Goal: Find specific page/section: Find specific page/section

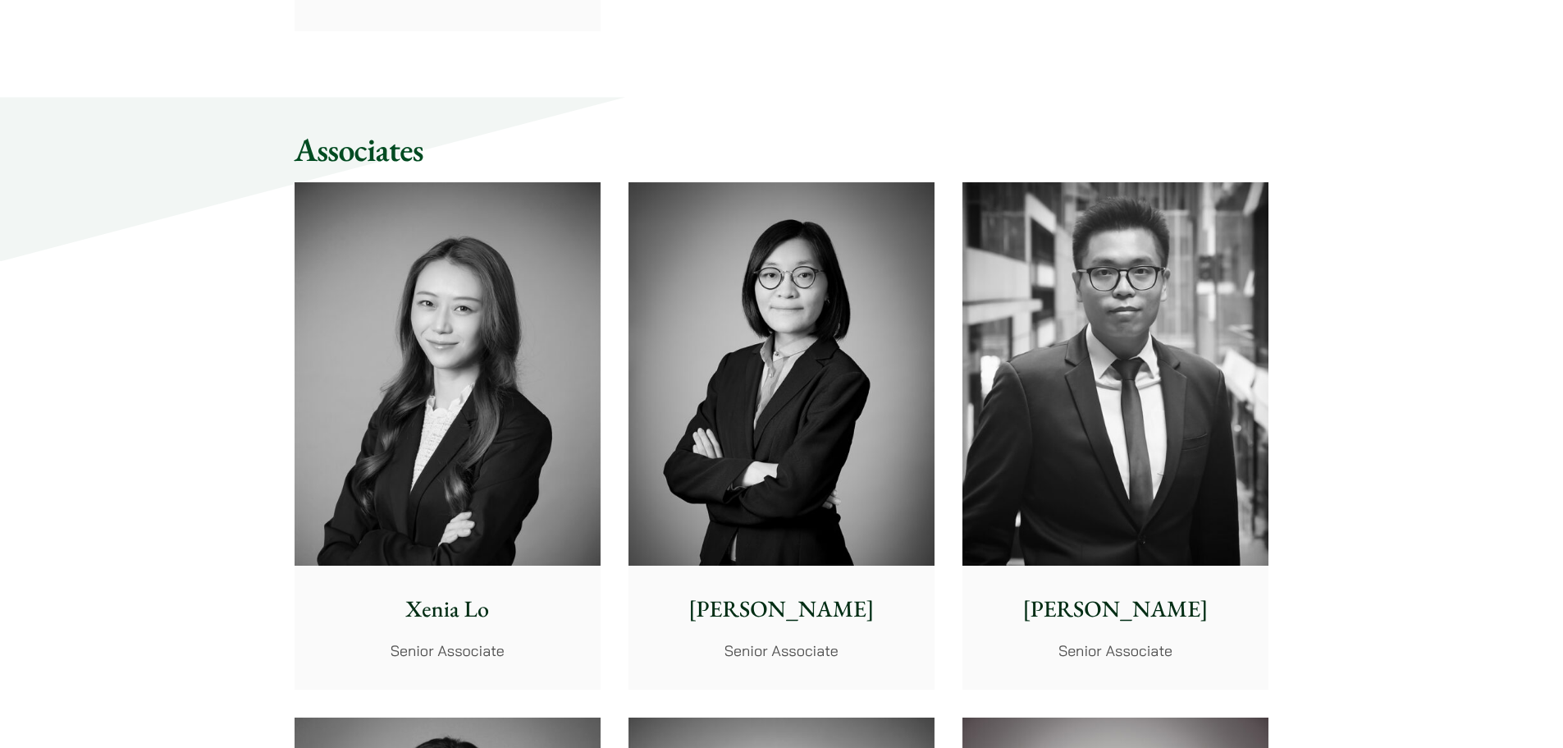
scroll to position [4267, 0]
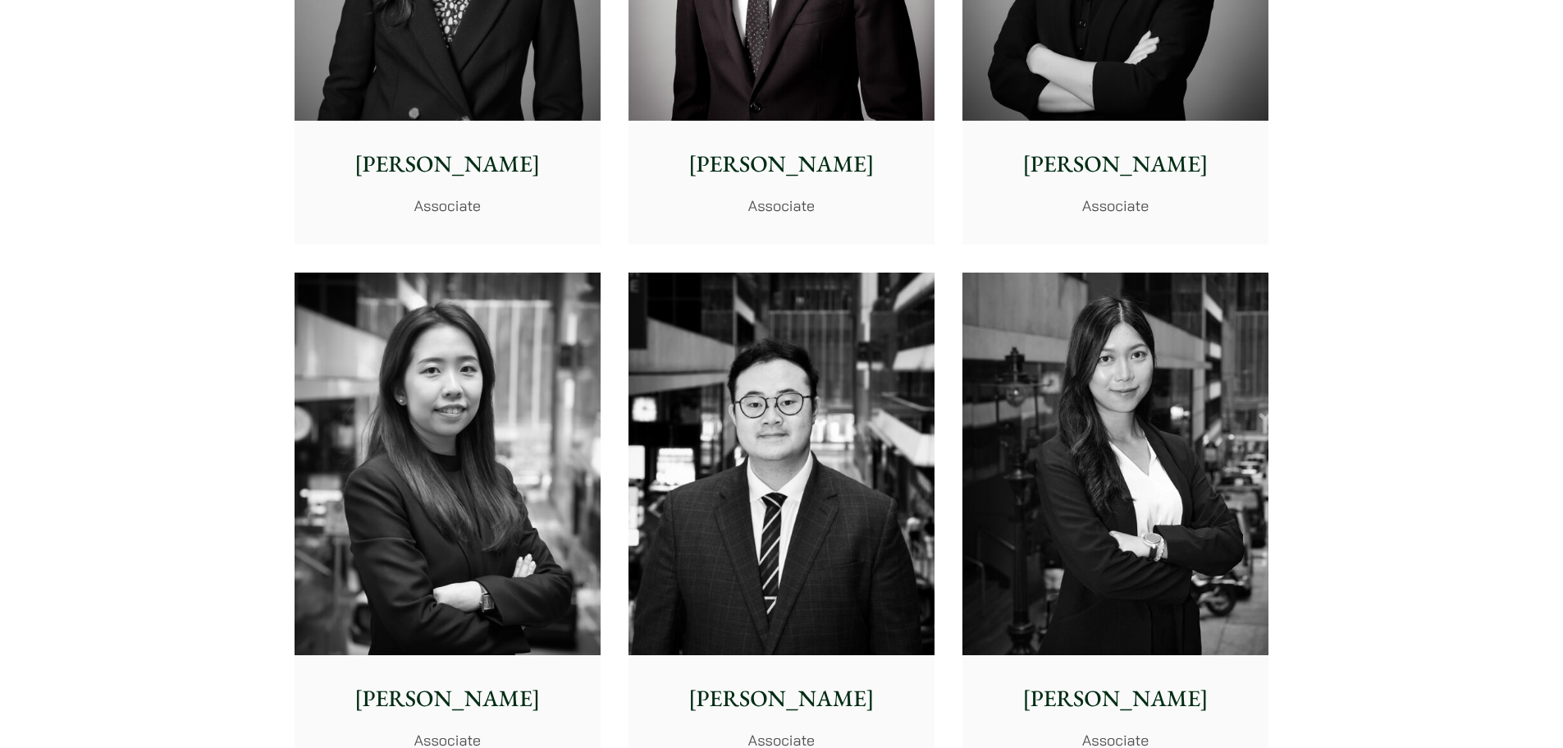
scroll to position [5580, 0]
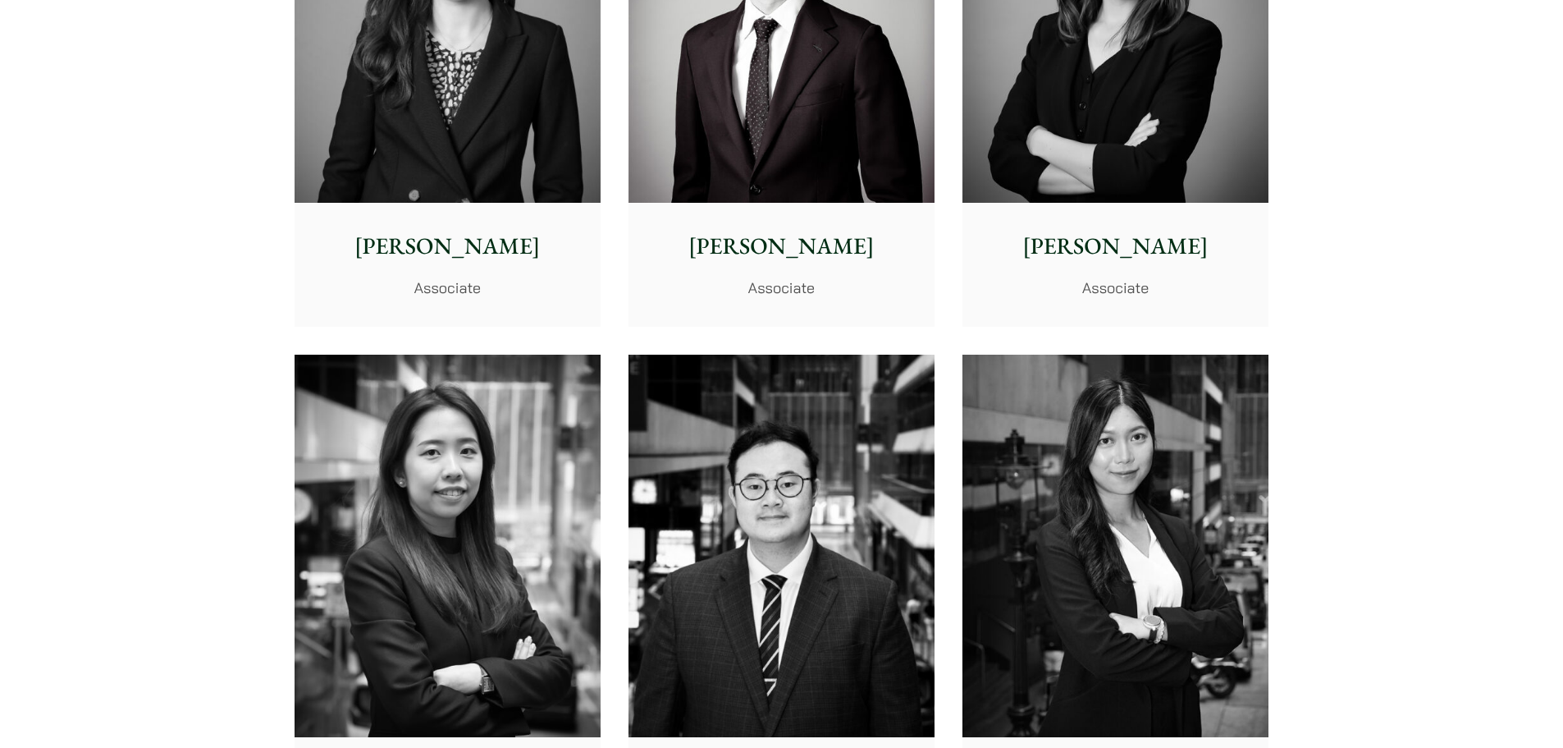
click at [525, 487] on img at bounding box center [448, 545] width 306 height 383
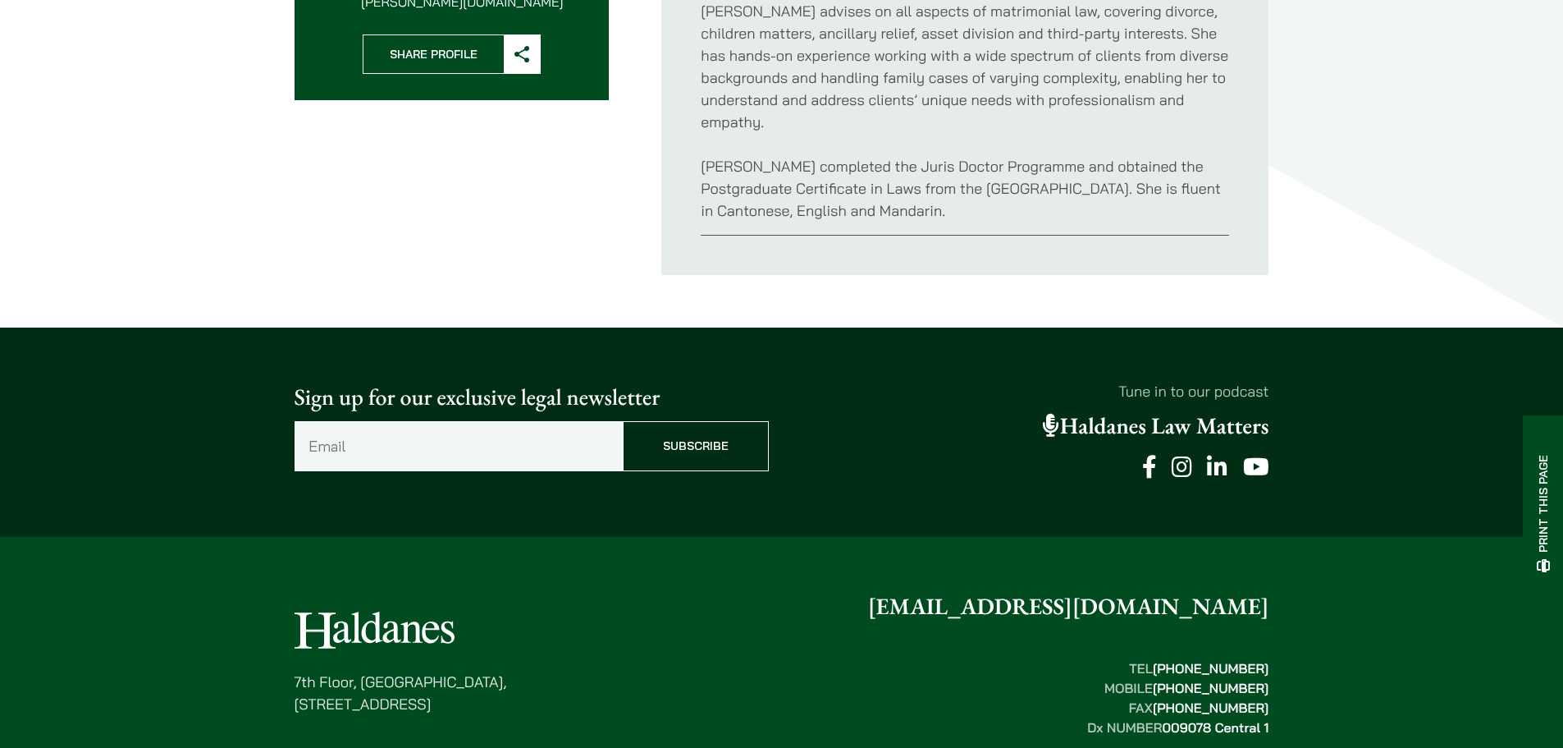
scroll to position [821, 0]
